Goal: Task Accomplishment & Management: Manage account settings

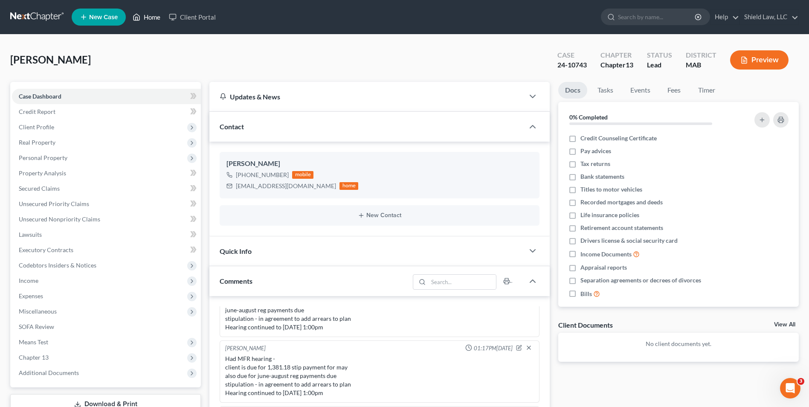
click at [153, 11] on link "Home" at bounding box center [146, 16] width 36 height 15
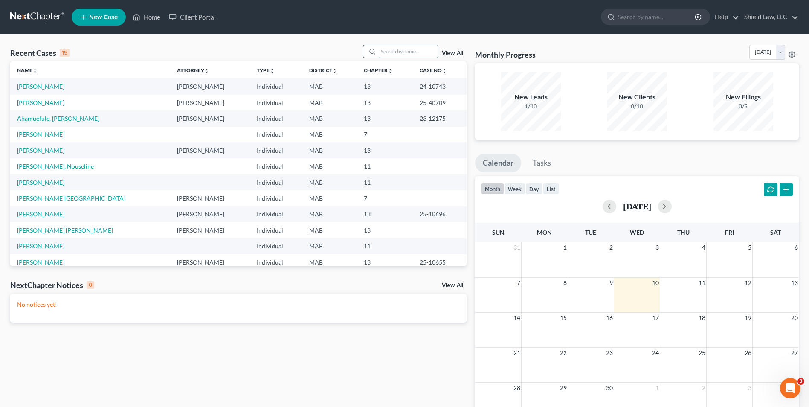
click at [399, 52] on input "search" at bounding box center [408, 51] width 60 height 12
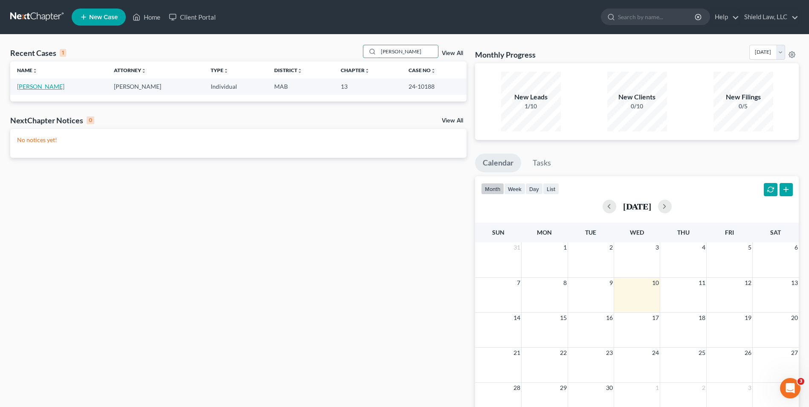
type input "[PERSON_NAME]"
click at [42, 87] on link "[PERSON_NAME]" at bounding box center [40, 86] width 47 height 7
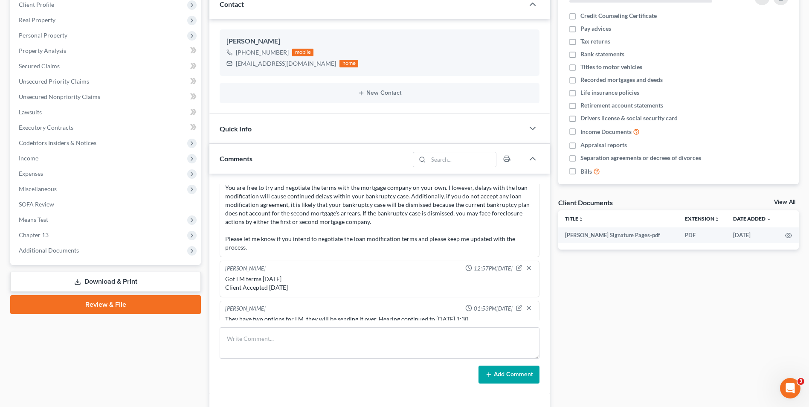
scroll to position [162, 0]
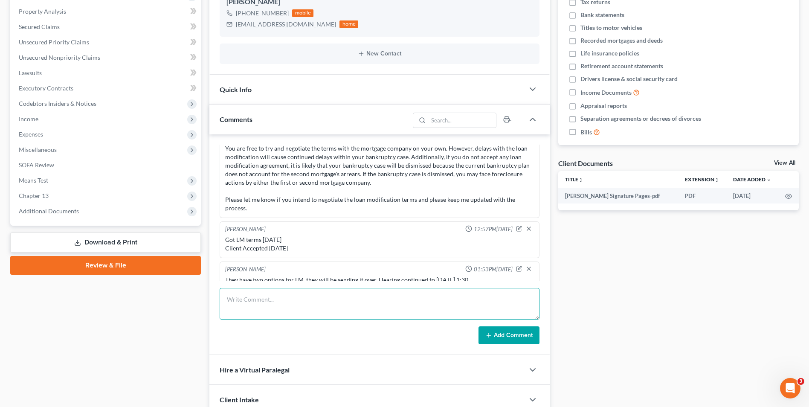
click at [304, 310] on textarea at bounding box center [380, 304] width 320 height 32
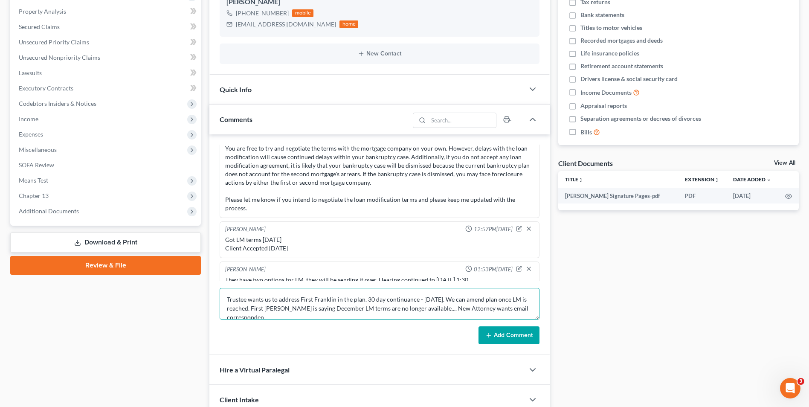
scroll to position [2, 0]
type textarea "Trustee wants us to address First Franklin in the plan. 30 day continuance - [D…"
click at [502, 335] on button "Add Comment" at bounding box center [508, 335] width 61 height 18
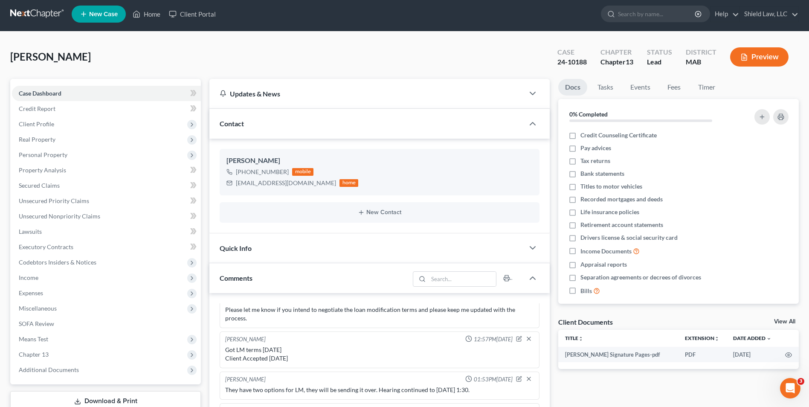
scroll to position [0, 0]
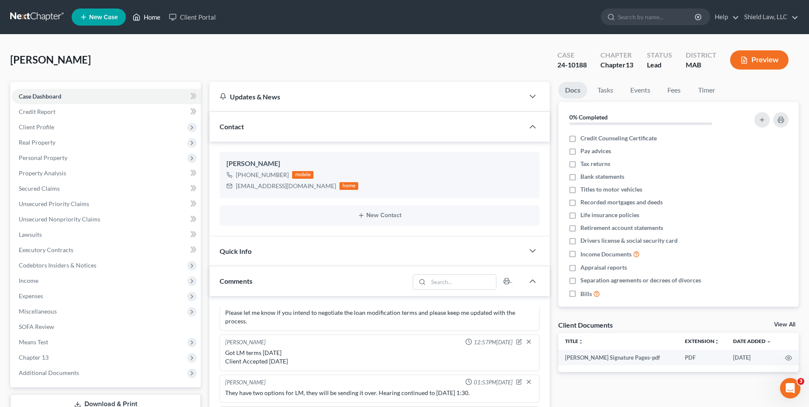
click at [158, 21] on link "Home" at bounding box center [146, 16] width 36 height 15
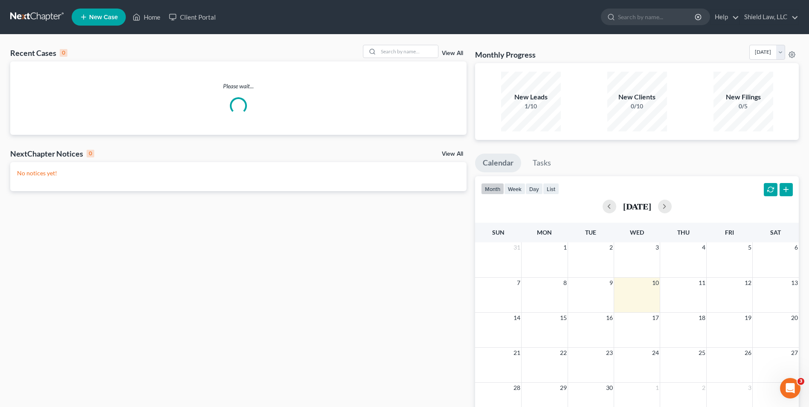
click at [386, 58] on div "Recent Cases 0 View All" at bounding box center [238, 53] width 456 height 17
click at [397, 43] on div "Recent Cases 0 View All Please wait... NextChapter Notices 0 View All No notice…" at bounding box center [404, 256] width 809 height 442
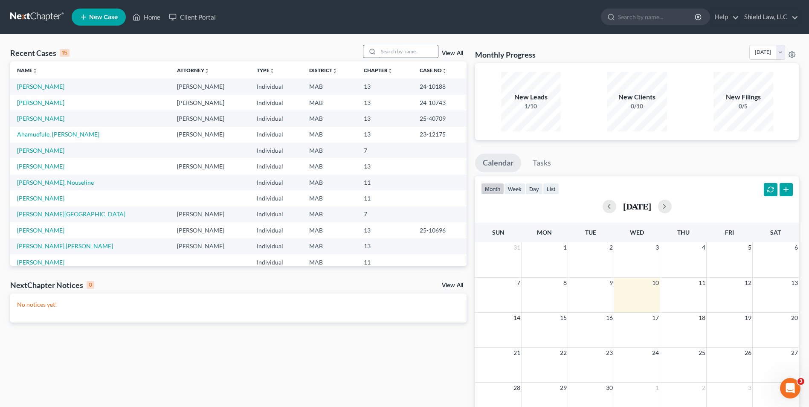
click at [397, 49] on input "search" at bounding box center [408, 51] width 60 height 12
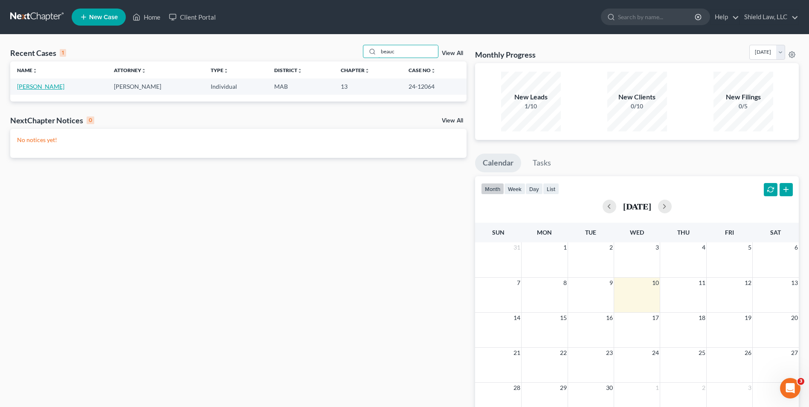
type input "beauc"
click at [62, 85] on link "[PERSON_NAME]" at bounding box center [40, 86] width 47 height 7
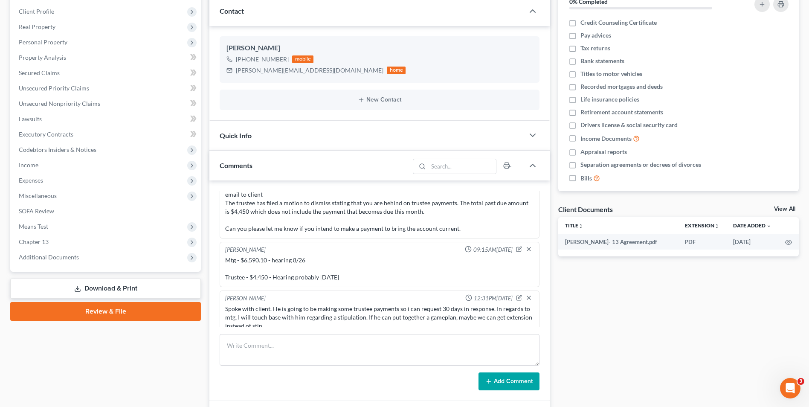
scroll to position [115, 0]
